Goal: Information Seeking & Learning: Learn about a topic

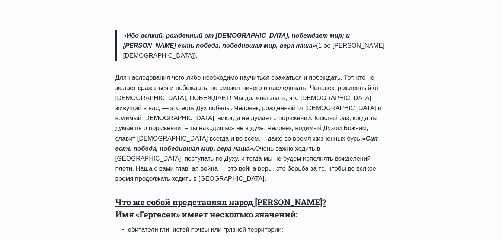
scroll to position [228, 0]
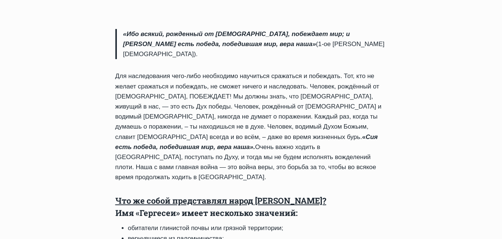
click at [343, 234] on li "вернувшиеся из паломничества;" at bounding box center [257, 239] width 259 height 10
drag, startPoint x: 96, startPoint y: 201, endPoint x: 260, endPoint y: 218, distance: 165.2
copy ul "глинистые по своей природу или сути; похитители, удерживающие похищенное; сколь…"
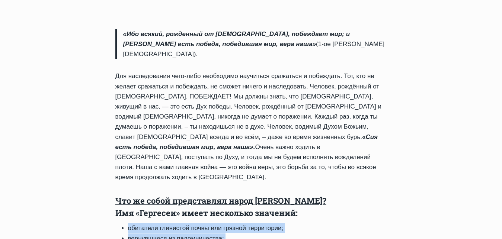
drag, startPoint x: 98, startPoint y: 180, endPoint x: 232, endPoint y: 228, distance: 141.6
copy ul "обитатели глинистой почвы или грязной территории; вернувшиеся из паломничества;…"
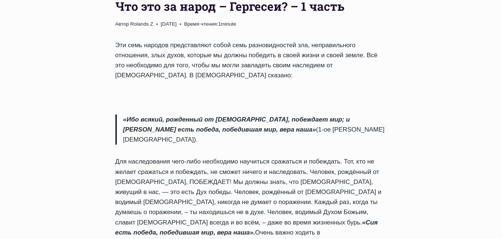
scroll to position [152, 0]
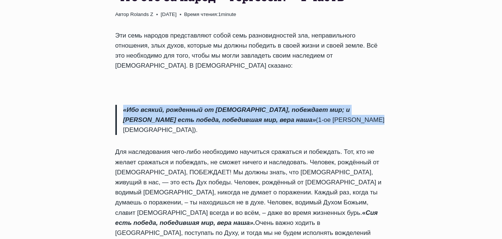
drag, startPoint x: 115, startPoint y: 72, endPoint x: 311, endPoint y: 95, distance: 197.2
click at [311, 95] on div "Обзор проповедей Что это за народ – Гергесеи? – 1 часть Автор [PERSON_NAME] Z […" at bounding box center [252, 239] width 296 height 547
copy p "«Ибо всякий, рожденный от [DEMOGRAPHIC_DATA], побеждает мир; и [PERSON_NAME] ес…"
click at [220, 105] on p "«Ибо всякий, рожденный от [DEMOGRAPHIC_DATA], побеждает мир; и [PERSON_NAME] ес…" at bounding box center [255, 120] width 264 height 31
